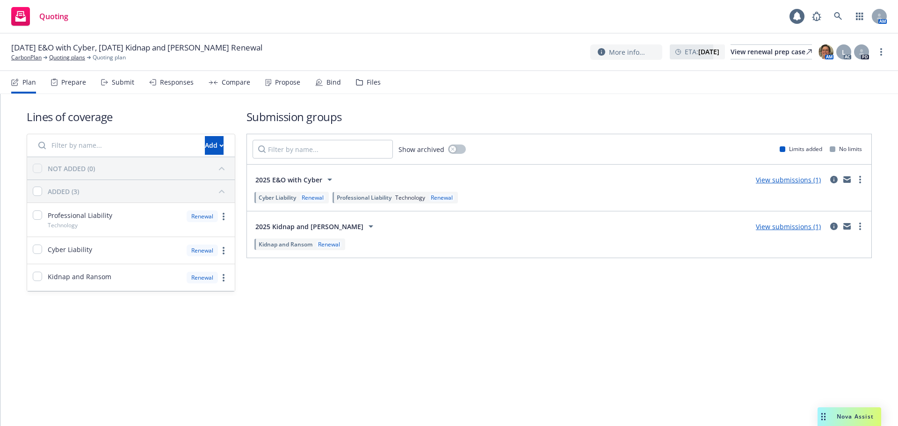
click at [280, 81] on div "Propose" at bounding box center [287, 82] width 25 height 7
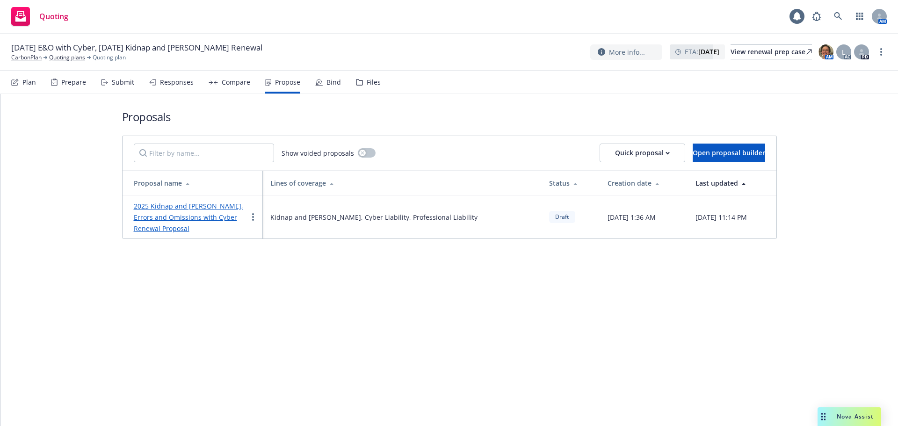
click at [202, 204] on link "2025 Kidnap and Ransom, Errors and Omissions with Cyber Renewal Proposal" at bounding box center [188, 217] width 109 height 31
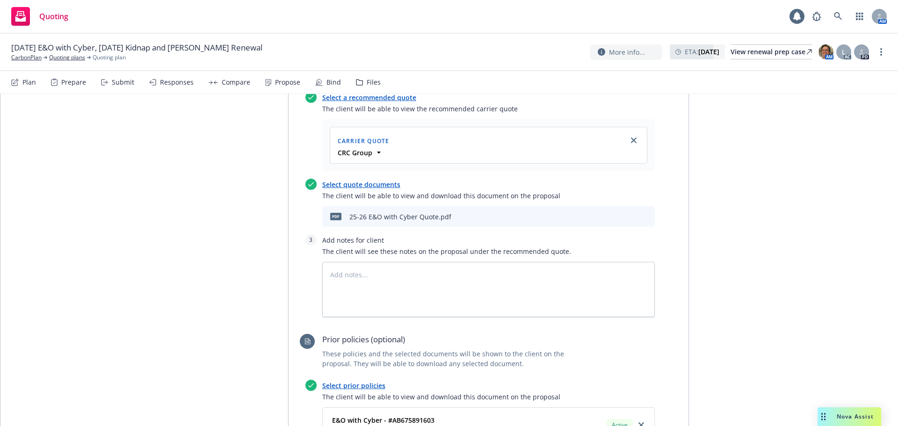
scroll to position [1076, 0]
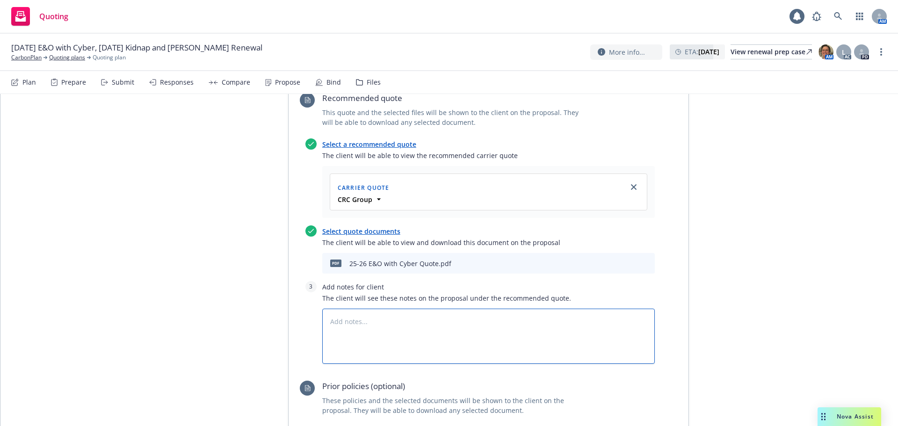
click at [336, 309] on textarea at bounding box center [488, 336] width 333 height 55
type textarea "x"
type textarea "1"
type textarea "x"
type textarea "1."
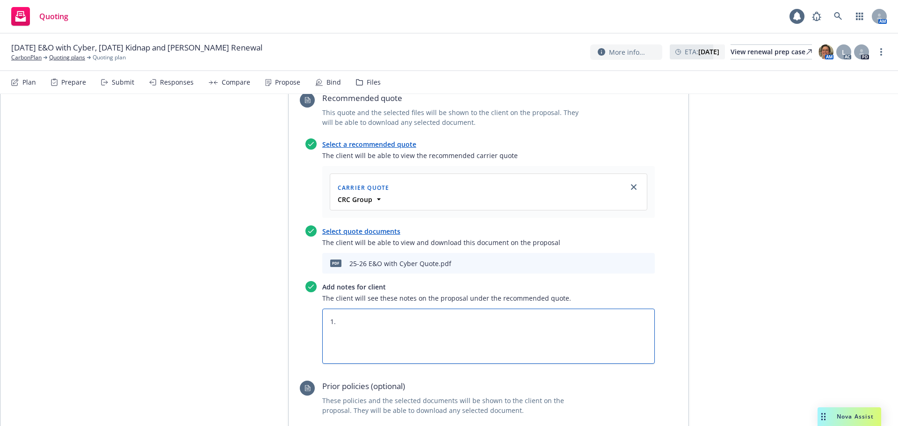
type textarea "x"
type textarea "1."
type textarea "x"
type textarea "1. R"
type textarea "x"
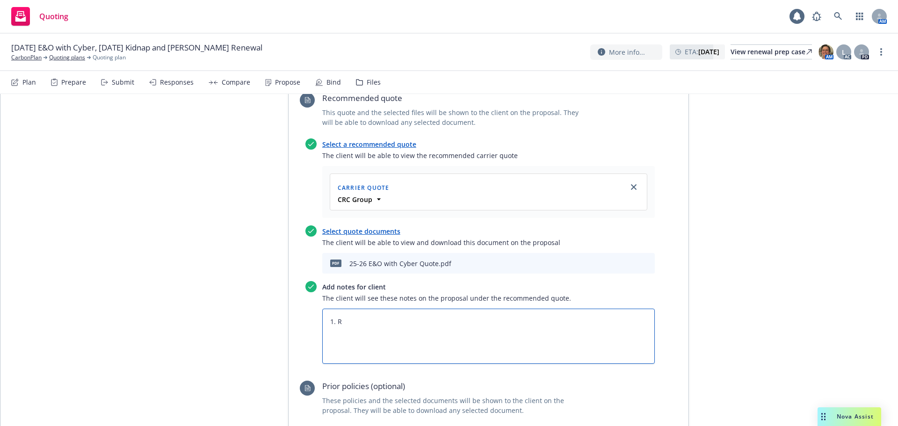
type textarea "1. Re"
type textarea "x"
type textarea "1. Rew"
type textarea "x"
type textarea "1. Rewq"
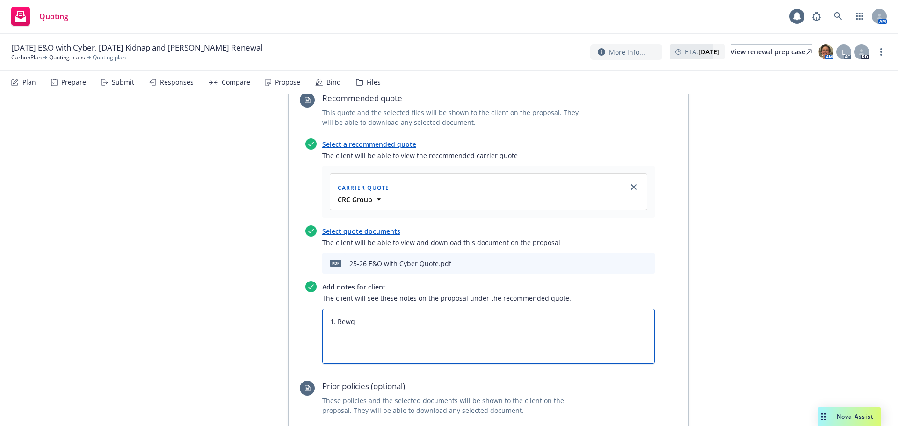
type textarea "x"
type textarea "1. Rew"
type textarea "x"
type textarea "1. Re"
type textarea "x"
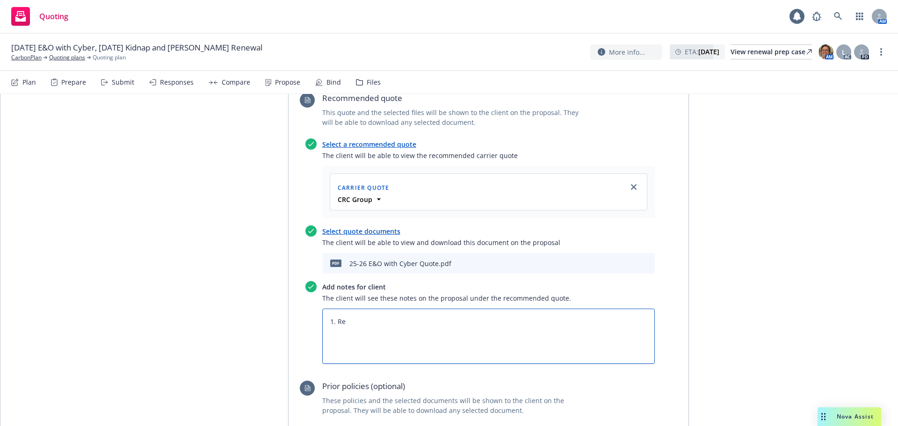
type textarea "1. Req"
type textarea "x"
type textarea "1. Requ"
type textarea "x"
type textarea "1. Requt"
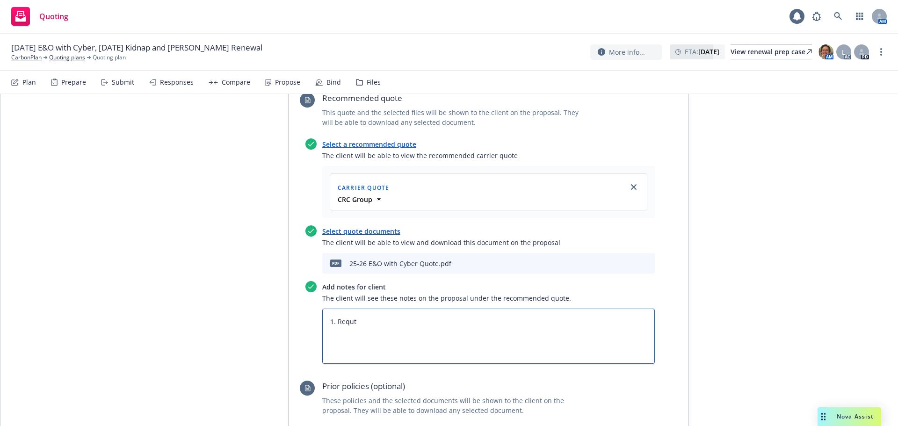
type textarea "x"
type textarea "1. Requ"
type textarea "x"
type textarea "1. Reque"
type textarea "x"
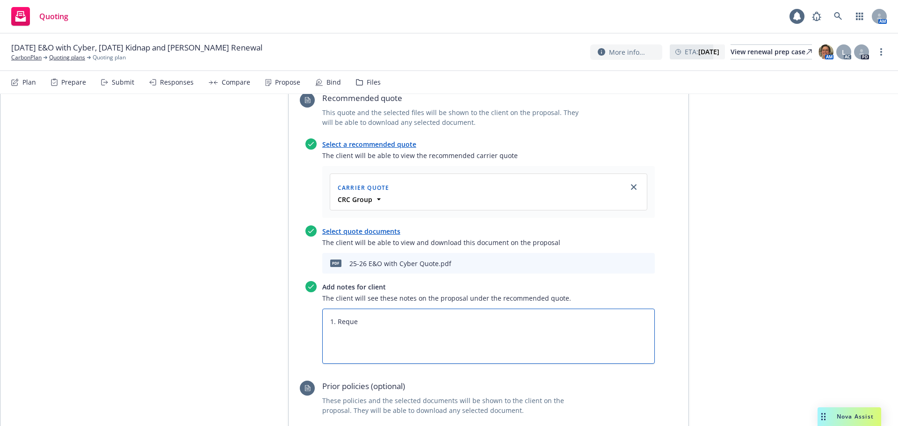
type textarea "1. Reques"
type textarea "x"
type textarea "1. Request"
type textarea "x"
type textarea "1. Request"
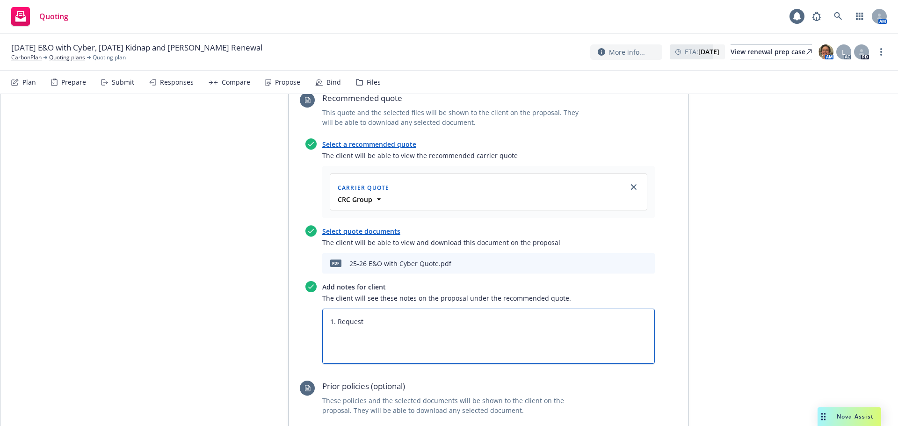
type textarea "x"
type textarea "1. Request t"
type textarea "x"
type textarea "1. Request to"
type textarea "x"
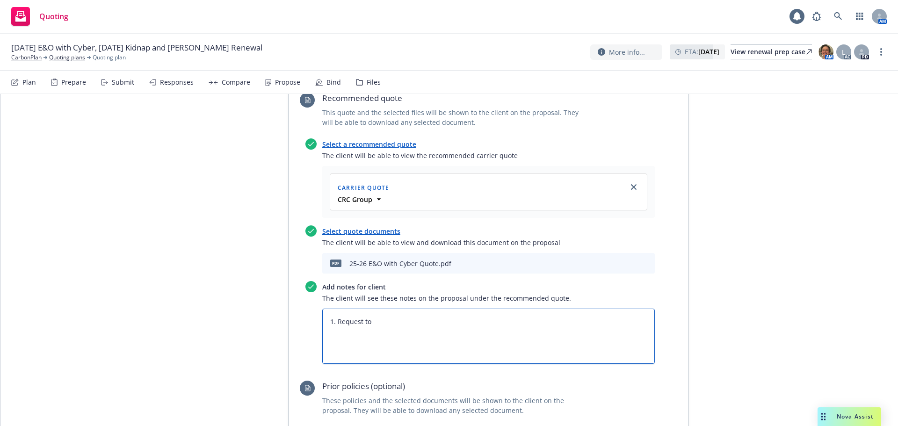
type textarea "1. Request to"
type textarea "x"
type textarea "1. Request to B"
type textarea "x"
type textarea "1. Request to Bi"
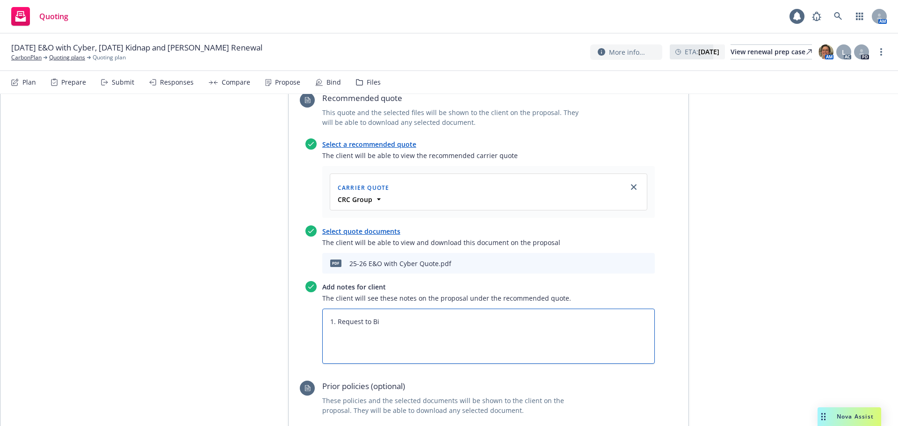
type textarea "x"
type textarea "1. Request to Bin"
type textarea "x"
type textarea "1. Request to Bind"
type textarea "x"
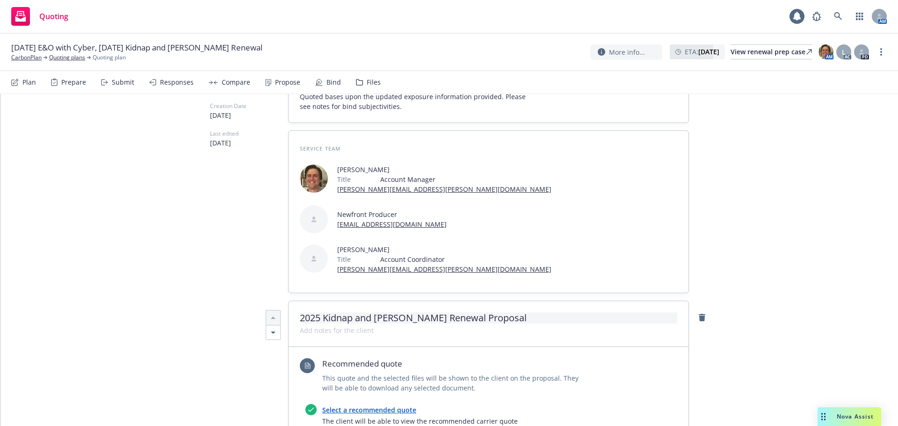
scroll to position [0, 0]
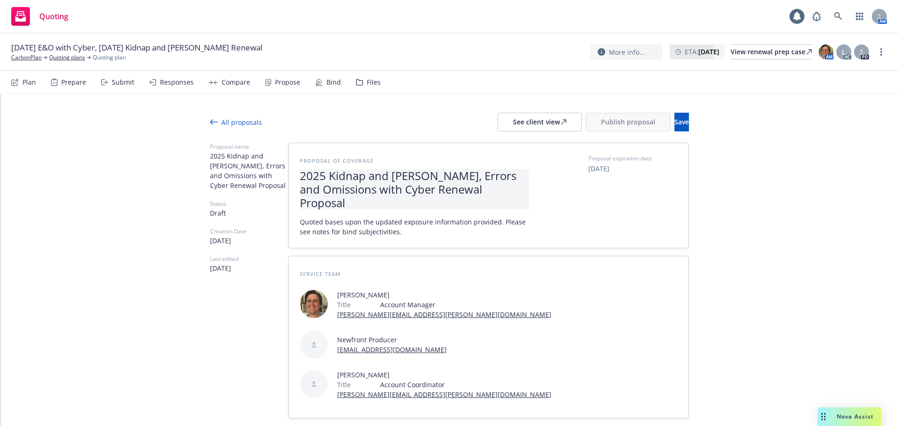
type textarea "1. Request to Bind"
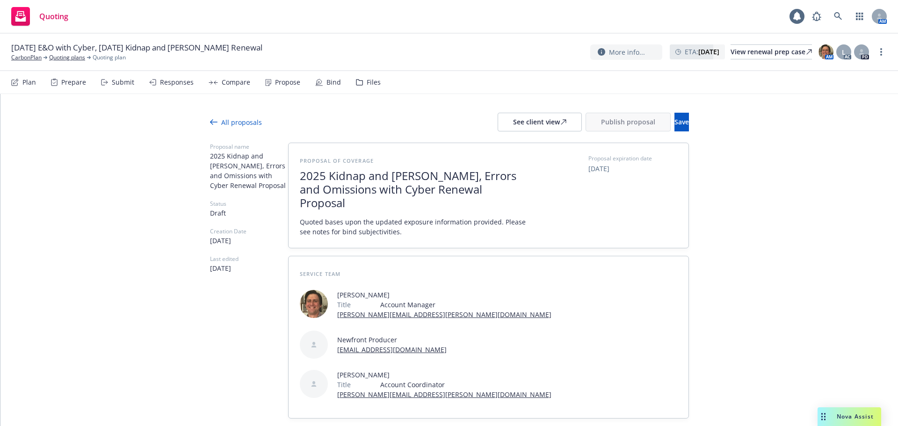
click at [386, 175] on span "2025 Kidnap and Ransom, Errors and Omissions with Cyber Renewal Proposal" at bounding box center [414, 189] width 229 height 40
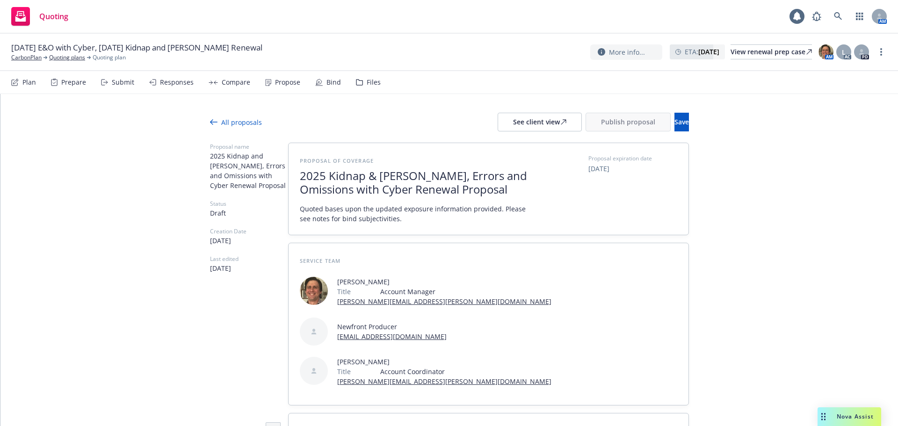
click at [487, 174] on span "2025 Kidnap & Ransom, Errors and Omissions with Cyber Renewal Proposal" at bounding box center [414, 182] width 229 height 27
click at [322, 192] on span "2025 Kidnap & Ransom, Errors & Omissions with Cyber Renewal Proposal" at bounding box center [414, 182] width 229 height 27
click at [374, 175] on span "2025 Kidnap & Ransom, Errors & Omissions w/Cyber Renewal Proposal" at bounding box center [414, 182] width 229 height 27
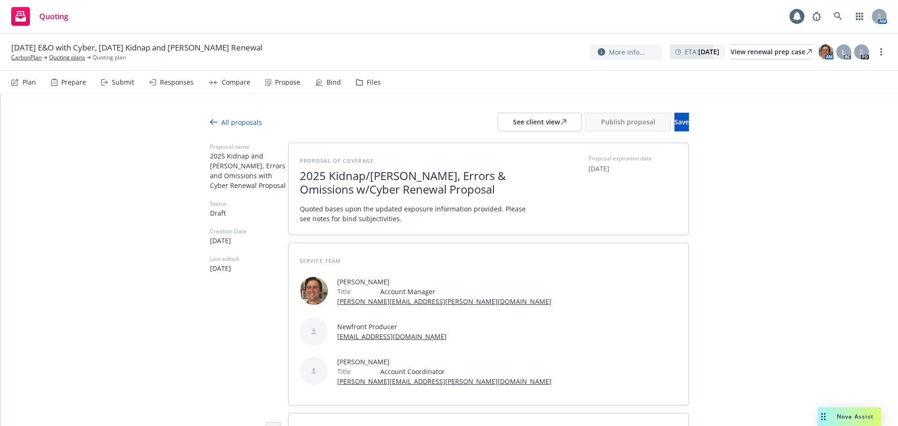
click at [462, 173] on span "2025 Kidnap/Ransom, Errors & Omissions w/Cyber Renewal Proposal" at bounding box center [414, 182] width 229 height 27
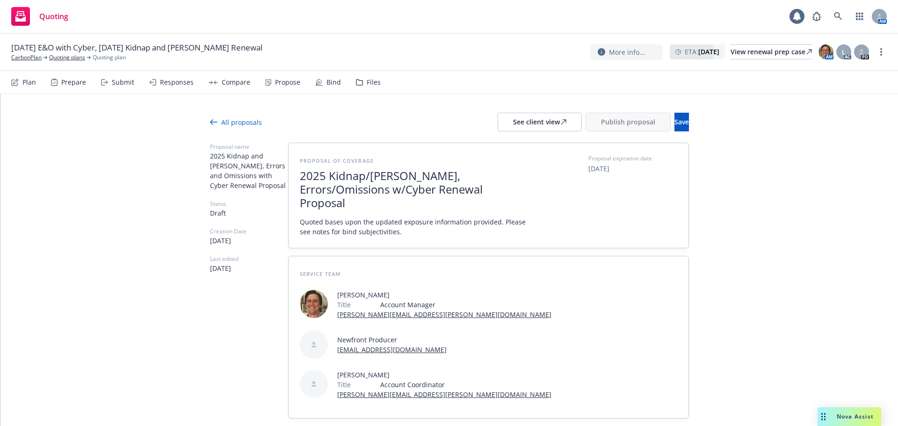
click at [300, 196] on span "2025 Kidnap/Ransom, Errors/Omissions w/Cyber Renewal Proposal" at bounding box center [414, 189] width 229 height 40
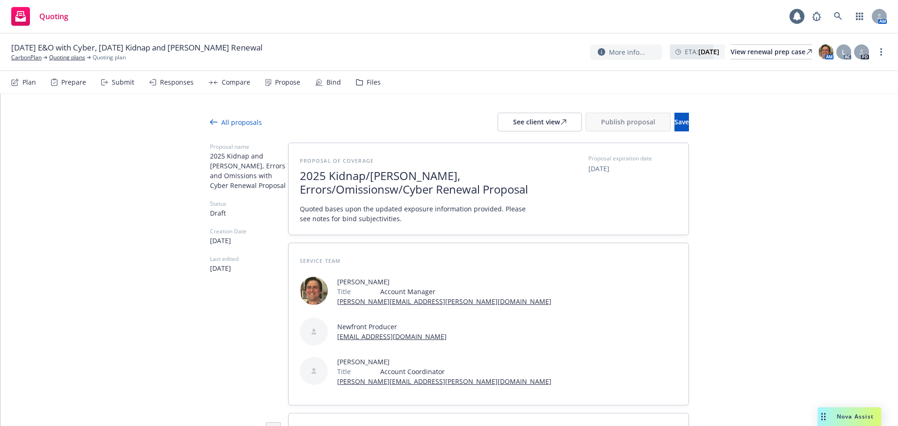
scroll to position [0, 0]
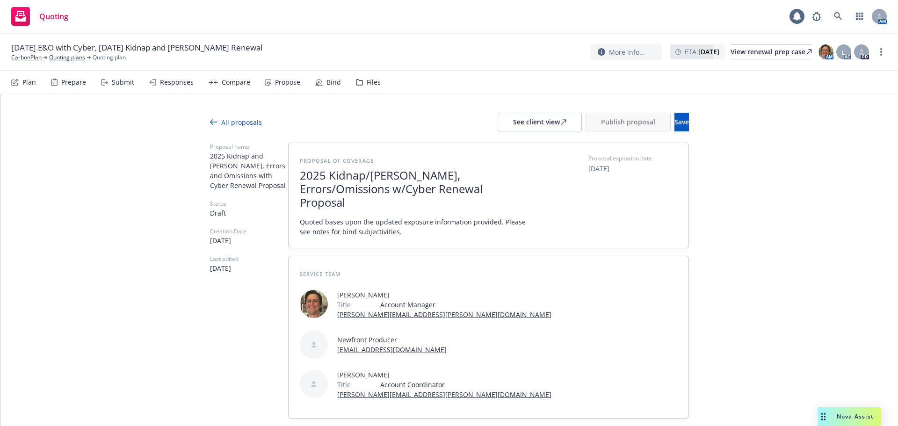
click at [443, 190] on span "2025 Kidnap/Ransom, Errors/Omissions w/Cyber Renewal Proposal" at bounding box center [414, 189] width 229 height 40
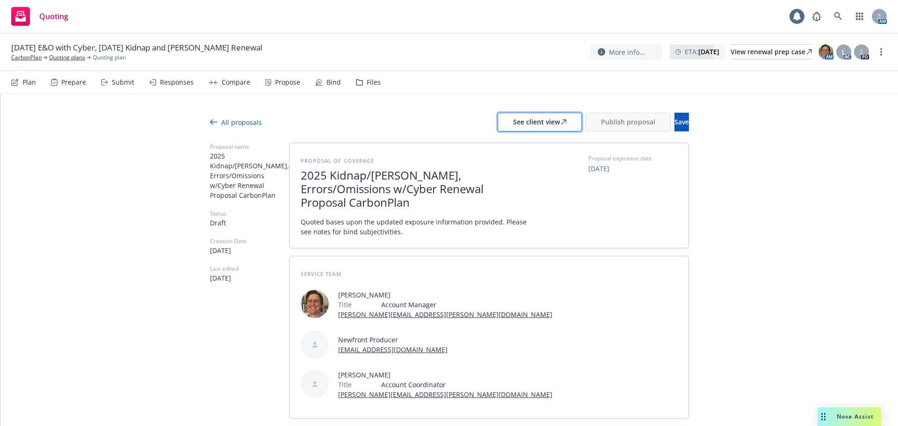
click at [513, 124] on div "See client view" at bounding box center [539, 122] width 53 height 18
click at [388, 191] on span "2025 Kidnap/Ransom, Errors/Omissions w/Cyber Renewal Proposal CarbonPlan" at bounding box center [415, 189] width 229 height 40
click at [513, 125] on div "See client view" at bounding box center [539, 122] width 53 height 18
click at [430, 195] on span "2025 Kidnap/Ransom, Errors/Omissions w/Cyber Renew Proposal CarbonPlan" at bounding box center [415, 189] width 229 height 40
click at [498, 117] on button "See client view" at bounding box center [540, 122] width 84 height 19
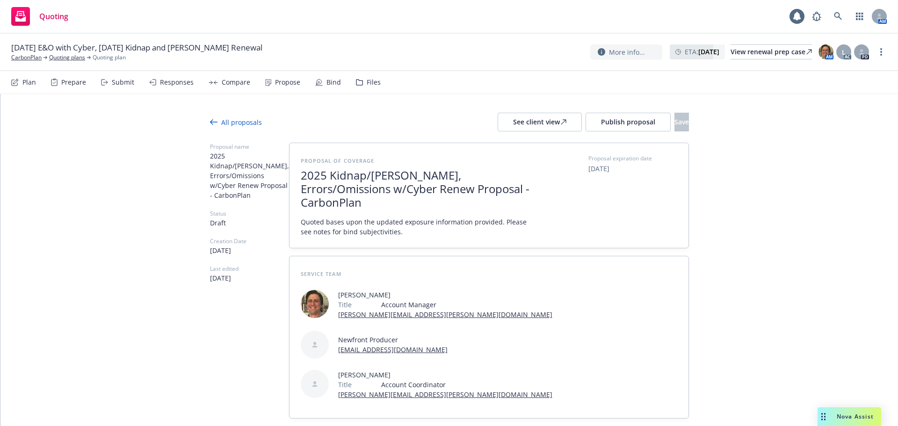
click at [376, 195] on span "2025 Kidnap/Ransom, Errors/Omissions w/Cyber Renew Proposal - CarbonPlan" at bounding box center [415, 189] width 229 height 40
click at [498, 124] on button "See client view" at bounding box center [540, 122] width 84 height 19
click at [601, 119] on span "Publish proposal" at bounding box center [628, 121] width 54 height 9
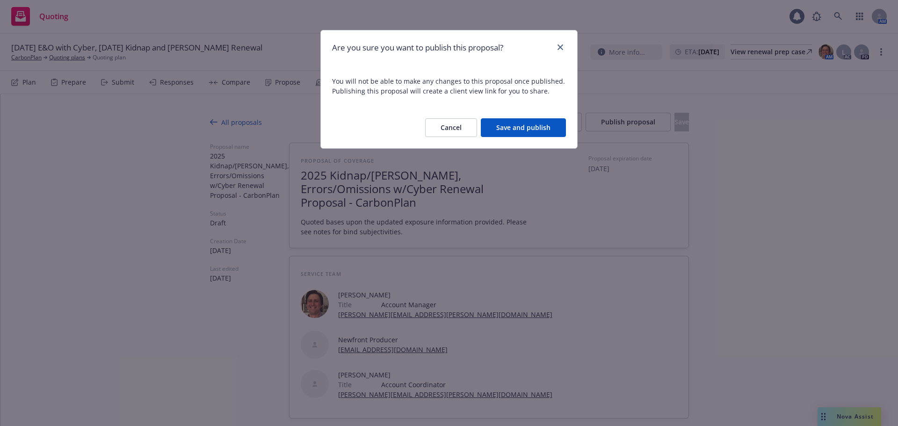
click at [525, 125] on button "Save and publish" at bounding box center [523, 127] width 85 height 19
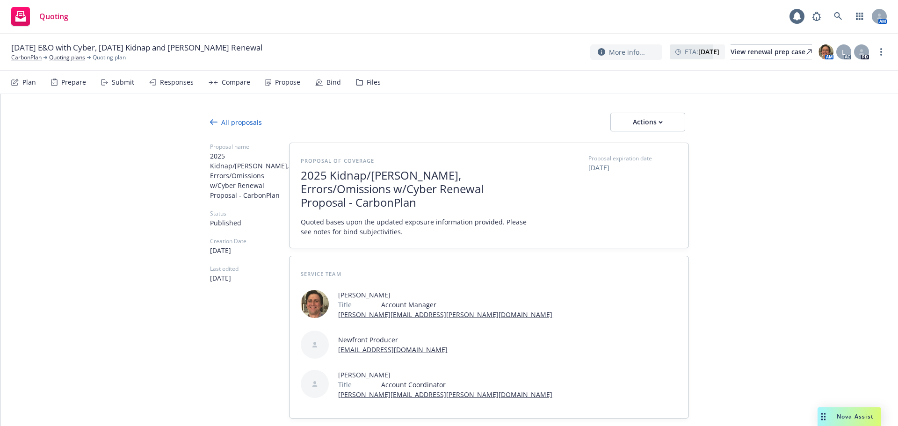
type textarea "x"
click at [27, 59] on link "CarbonPlan" at bounding box center [26, 57] width 30 height 8
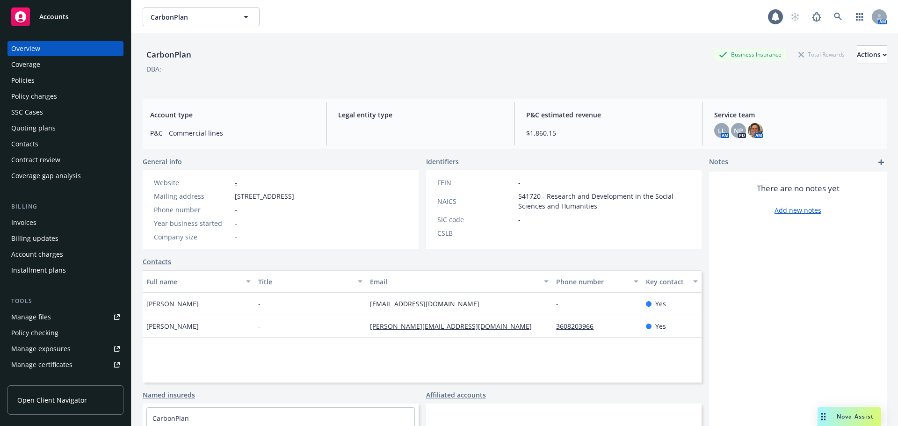
click at [41, 144] on div "Contacts" at bounding box center [65, 144] width 109 height 15
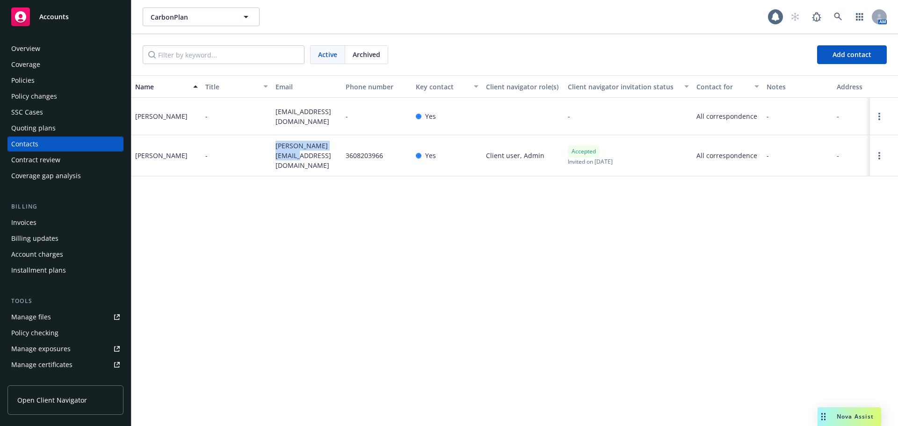
drag, startPoint x: 273, startPoint y: 140, endPoint x: 307, endPoint y: 170, distance: 45.4
click at [307, 170] on div "[PERSON_NAME][EMAIL_ADDRESS][DOMAIN_NAME]" at bounding box center [307, 155] width 70 height 41
copy span "[PERSON_NAME][EMAIL_ADDRESS][DOMAIN_NAME]"
drag, startPoint x: 274, startPoint y: 110, endPoint x: 292, endPoint y: 126, distance: 24.2
click at [292, 126] on div "[EMAIL_ADDRESS][DOMAIN_NAME]" at bounding box center [307, 116] width 70 height 37
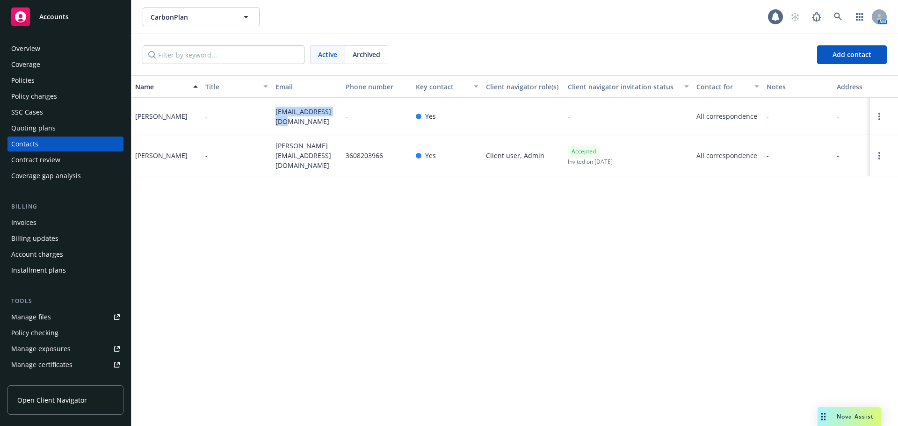
copy span "[EMAIL_ADDRESS][DOMAIN_NAME]"
click at [30, 124] on div "Quoting plans" at bounding box center [33, 128] width 44 height 15
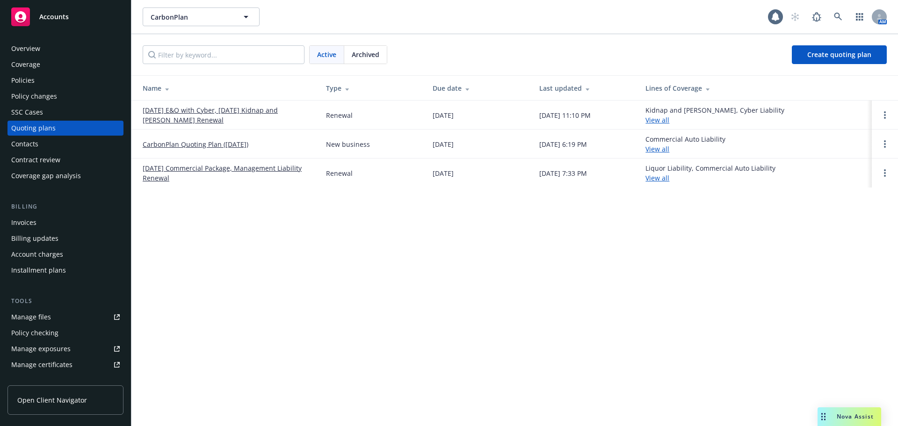
click at [169, 113] on link "[DATE] E&O with Cyber, [DATE] Kidnap and [PERSON_NAME] Renewal" at bounding box center [227, 115] width 168 height 20
